Goal: Transaction & Acquisition: Book appointment/travel/reservation

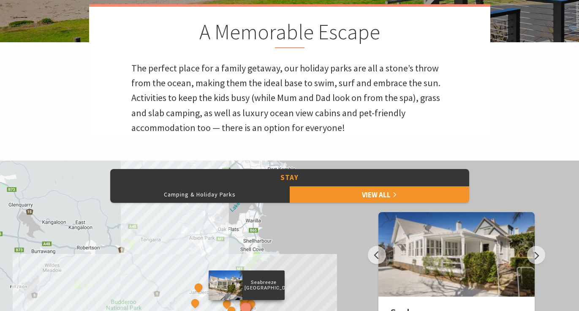
scroll to position [224, 0]
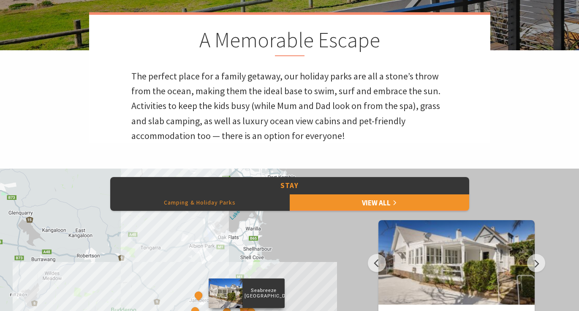
click at [227, 205] on button "Camping & Holiday Parks" at bounding box center [200, 202] width 180 height 17
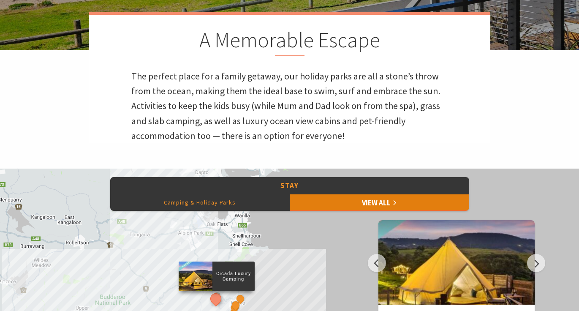
click at [305, 200] on link "View All" at bounding box center [380, 202] width 180 height 17
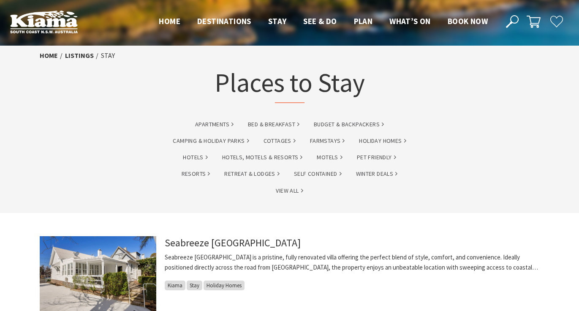
click at [469, 29] on header "Open Nav Close Nav Home Destinations Towns & Villages Kiama Gerringong Gerroa J…" at bounding box center [289, 22] width 579 height 44
click at [469, 24] on span "Book now" at bounding box center [468, 21] width 40 height 10
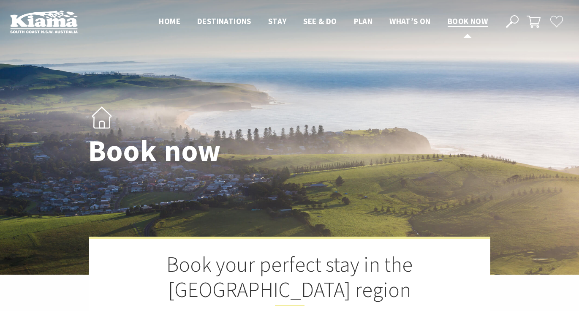
select select "3"
select select "2"
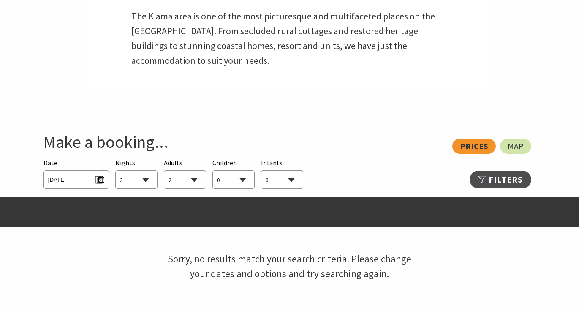
scroll to position [383, 0]
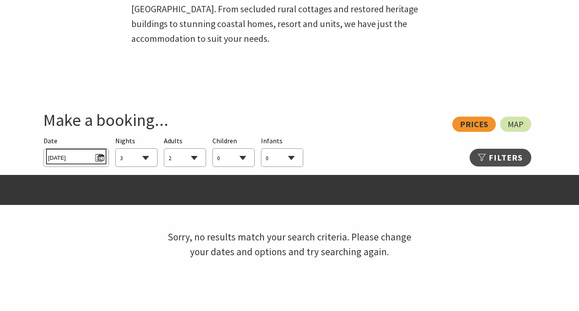
click at [85, 159] on span "Thu 02/10/2025" at bounding box center [76, 156] width 56 height 11
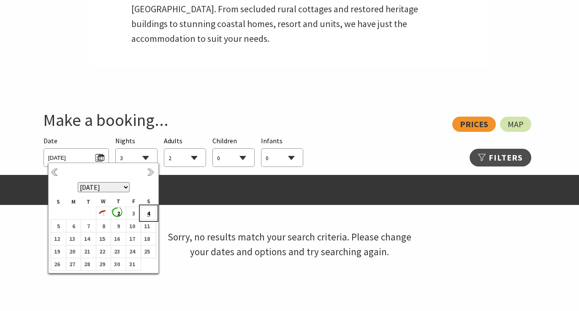
click at [147, 211] on b "4" at bounding box center [146, 213] width 11 height 11
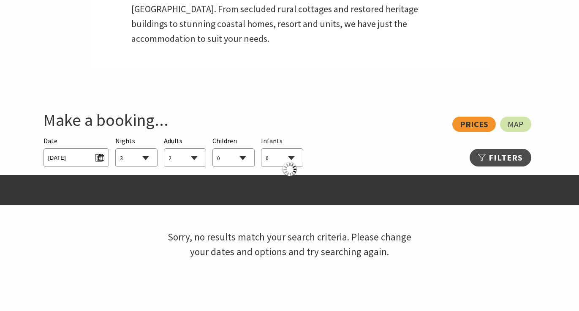
click at [145, 159] on select "1 2 3 4 5 6 7 8 9 10 11 12 13 14 15 16 17 18 19 20 21 22 23 24 25 26 27 28 29 30" at bounding box center [136, 158] width 41 height 19
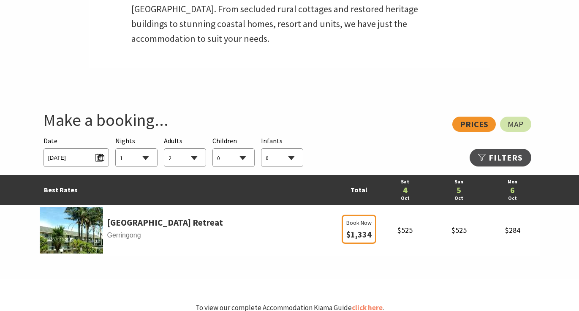
click at [116, 149] on select "1 2 3 4 5 6 7 8 9 10 11 12 13 14 15 16 17 18 19 20 21 22 23 24 25 26 27 28 29 30" at bounding box center [136, 158] width 41 height 19
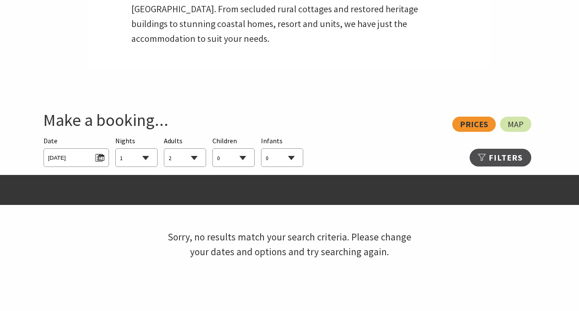
click at [257, 111] on section "View: Prices Map Searching for Accommodation Date Sat 04/10/2025 Nights 1 2 3 4…" at bounding box center [289, 215] width 579 height 244
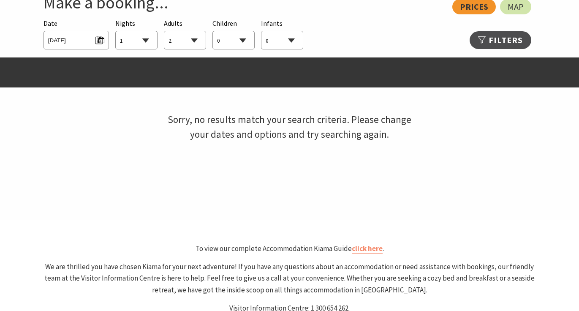
scroll to position [446, 0]
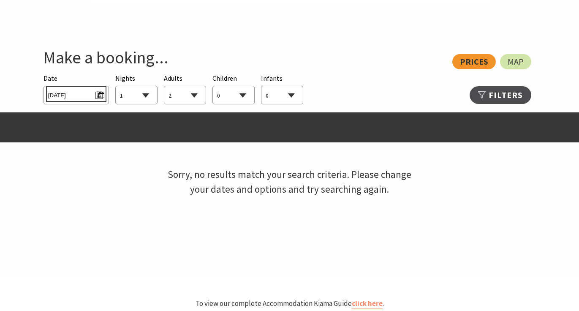
click at [101, 95] on span "Sat 04/10/2025" at bounding box center [76, 93] width 56 height 11
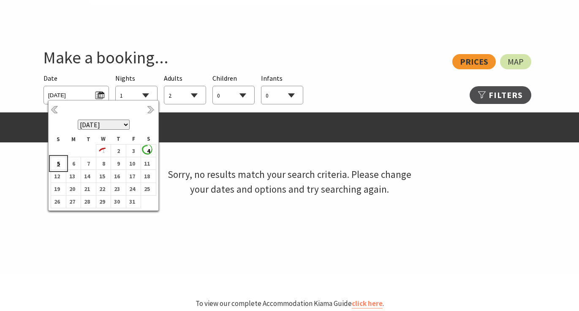
click at [62, 163] on b "5" at bounding box center [56, 163] width 11 height 11
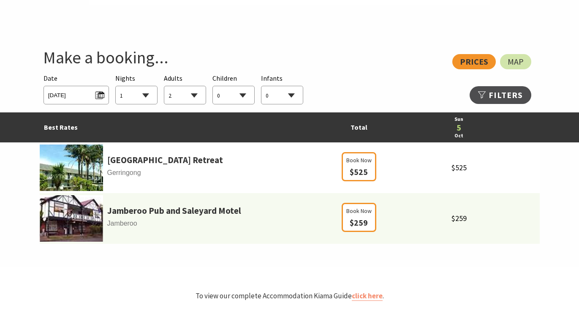
select select "1"
